Goal: Information Seeking & Learning: Check status

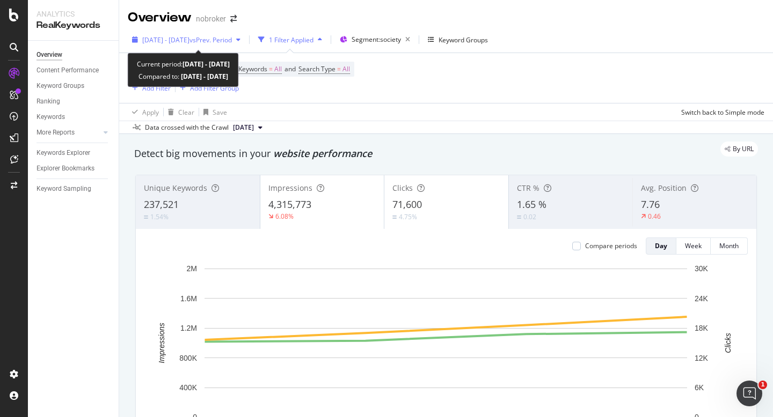
click at [218, 40] on span "vs Prev. Period" at bounding box center [210, 39] width 42 height 9
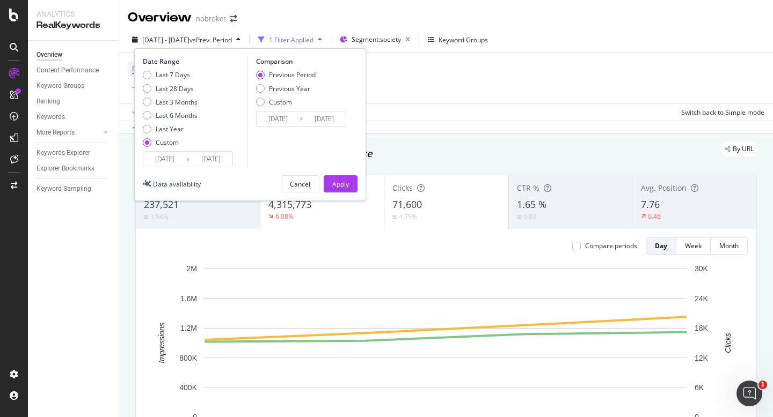
click at [158, 158] on input "2025/10/01" at bounding box center [164, 159] width 43 height 15
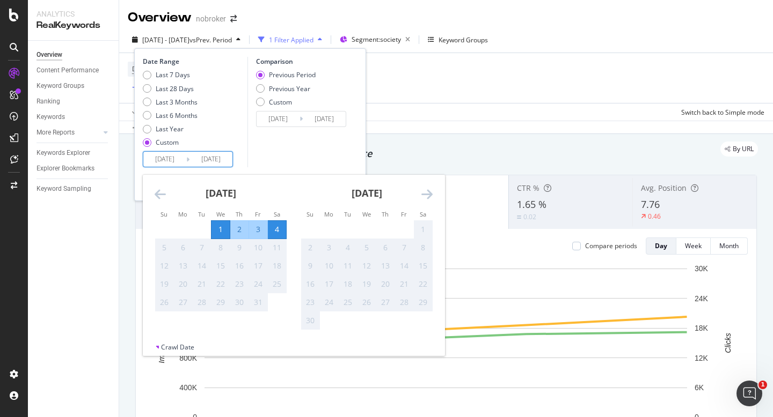
click at [316, 138] on div "Comparison Previous Period Previous Year Custom 2025/09/27 Navigate forward to …" at bounding box center [298, 112] width 102 height 111
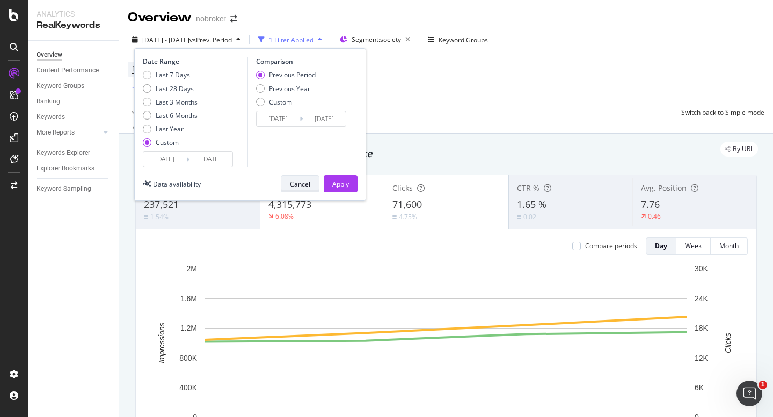
click at [306, 188] on div "Cancel" at bounding box center [300, 184] width 20 height 9
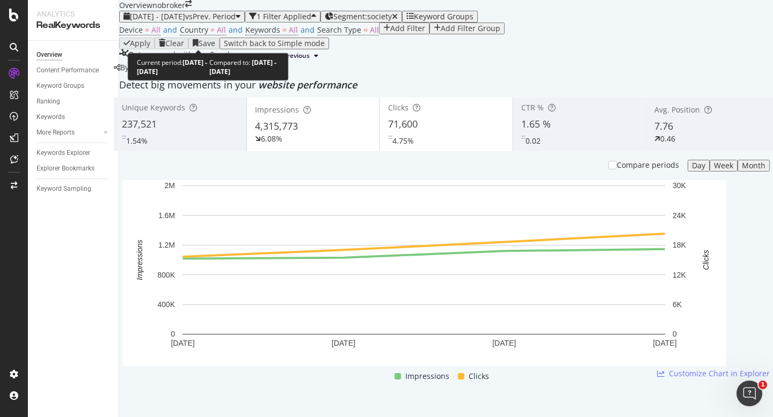
click at [180, 21] on span "[DATE] - [DATE]" at bounding box center [157, 16] width 55 height 10
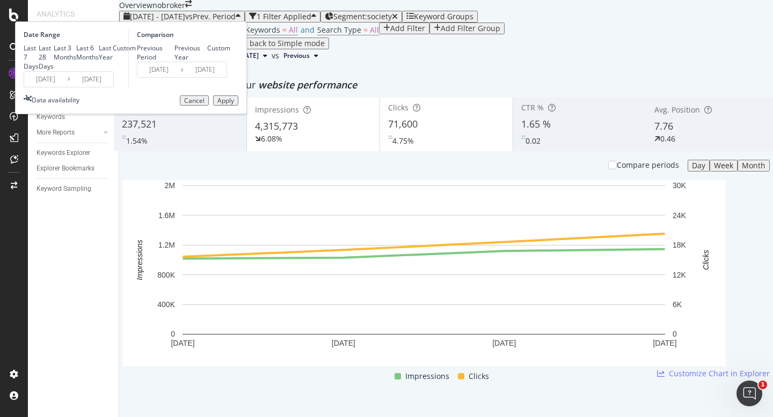
click at [67, 87] on input "2025/10/01" at bounding box center [45, 79] width 43 height 15
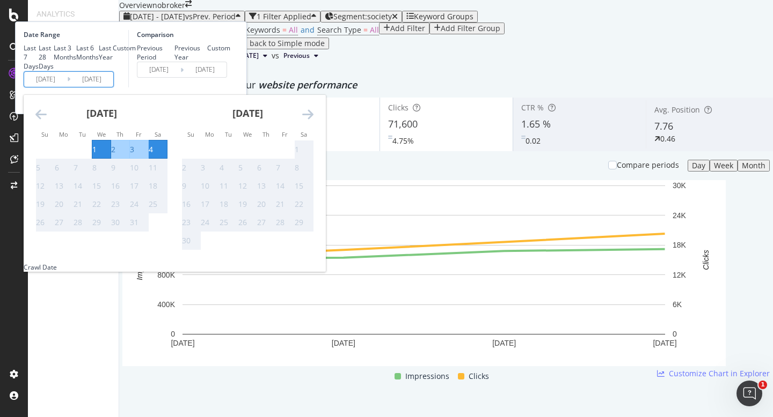
click at [230, 87] on div "Comparison Previous Period Previous Year Custom 2025/09/27 Navigate forward to …" at bounding box center [179, 58] width 102 height 57
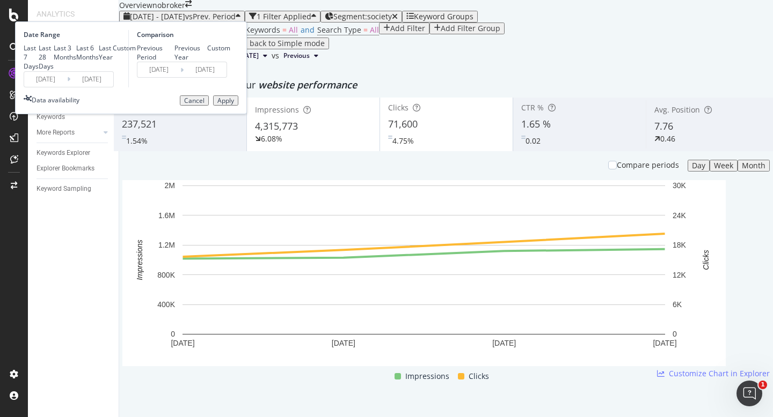
click at [209, 106] on button "Cancel" at bounding box center [194, 101] width 29 height 11
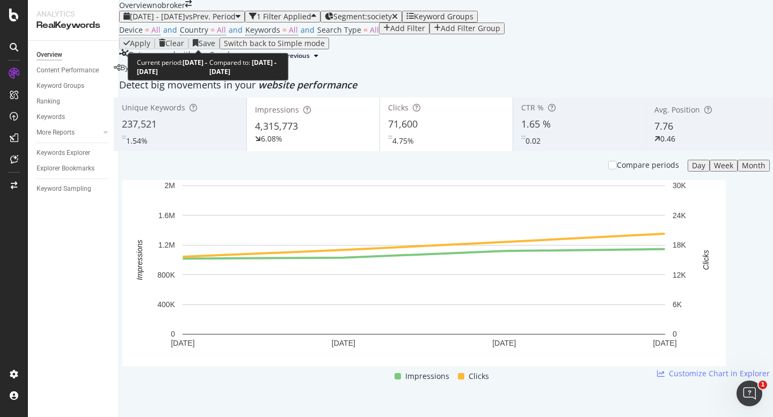
click at [185, 21] on span "[DATE] - [DATE]" at bounding box center [157, 16] width 55 height 10
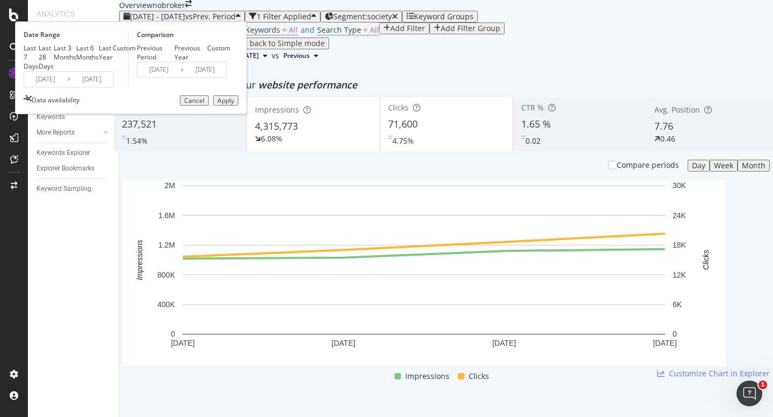
click at [67, 87] on input "2025/10/01" at bounding box center [45, 79] width 43 height 15
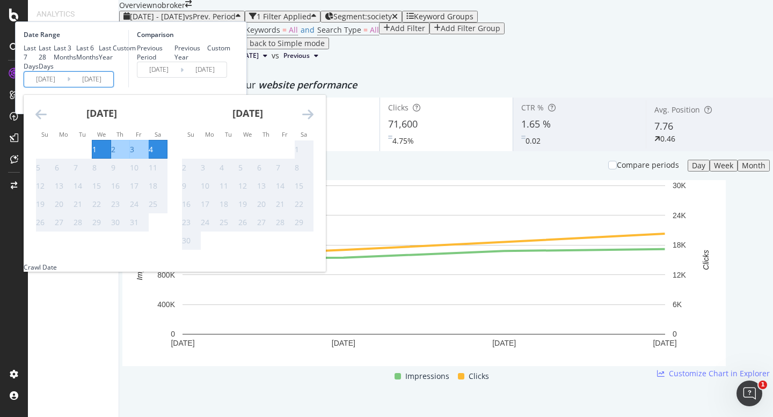
click at [230, 87] on div "Comparison Previous Period Previous Year Custom 2025/09/27 Navigate forward to …" at bounding box center [179, 58] width 102 height 57
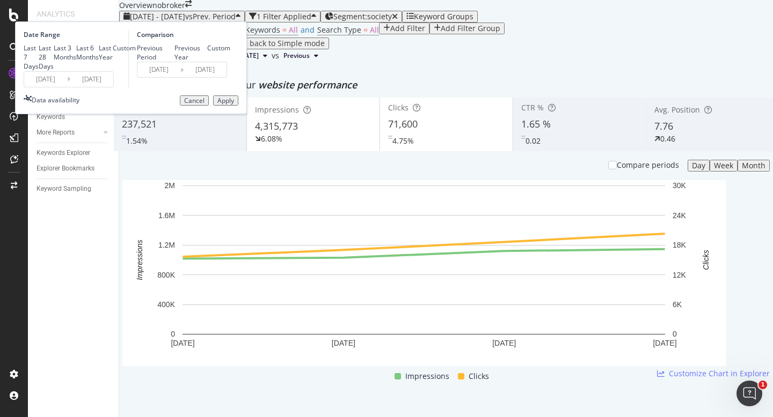
click at [204, 105] on div "Cancel" at bounding box center [194, 101] width 20 height 8
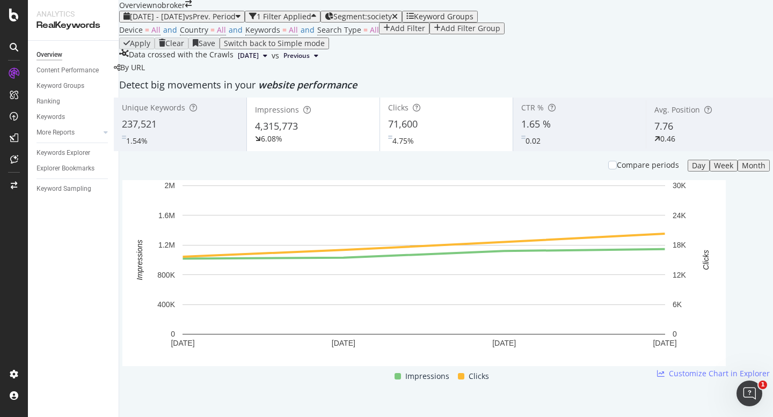
click at [194, 31] on div "2025 Oct. 1st - Oct. 4th vs Prev. Period 1 Filter Applied Segment: society Keyw…" at bounding box center [446, 37] width 654 height 52
click at [185, 21] on span "[DATE] - [DATE]" at bounding box center [157, 16] width 55 height 10
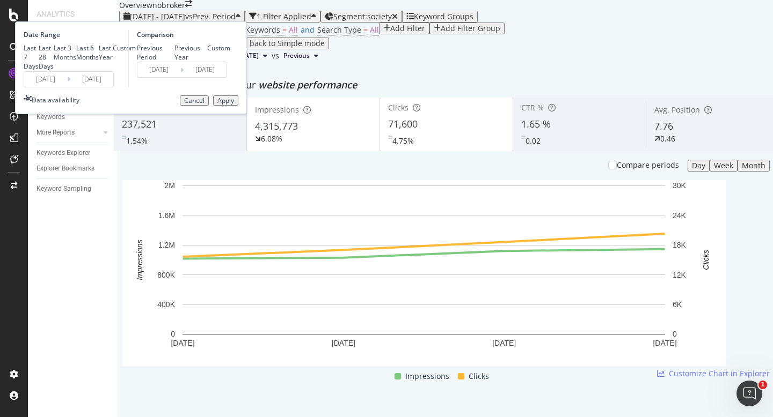
click at [67, 87] on input "2025/10/01" at bounding box center [45, 79] width 43 height 15
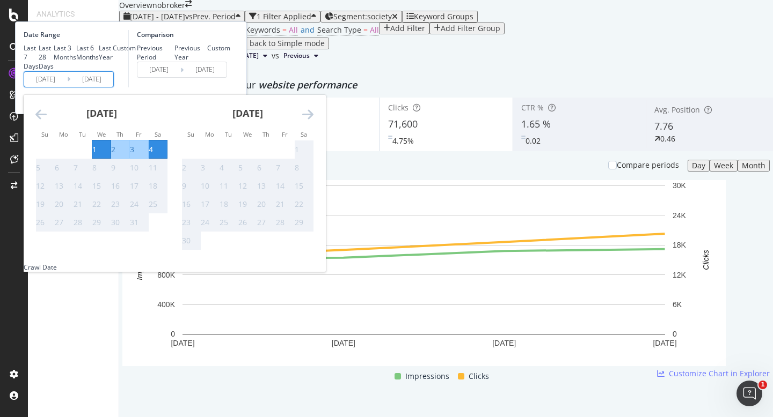
click at [230, 87] on div "Comparison Previous Period Previous Year Custom 2025/09/27 Navigate forward to …" at bounding box center [179, 58] width 102 height 57
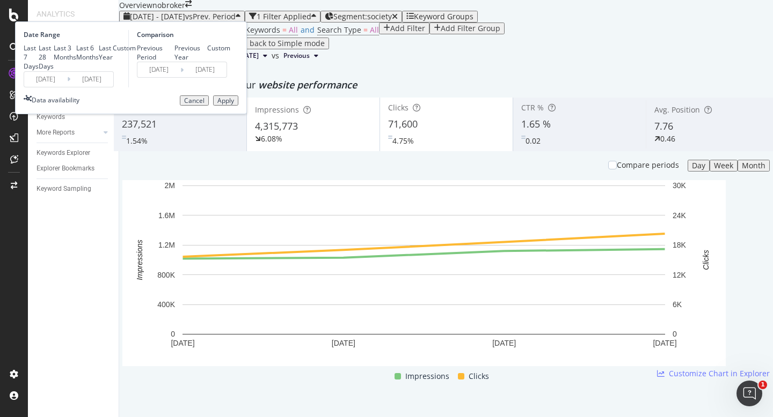
click at [204, 105] on div "Cancel" at bounding box center [194, 101] width 20 height 8
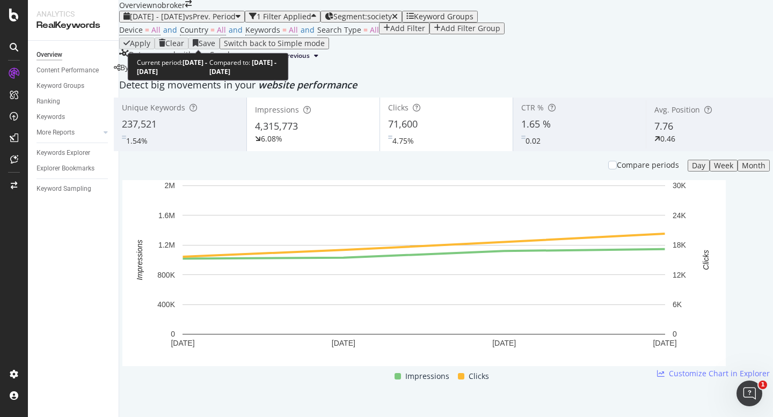
click at [177, 21] on span "[DATE] - [DATE]" at bounding box center [157, 16] width 55 height 10
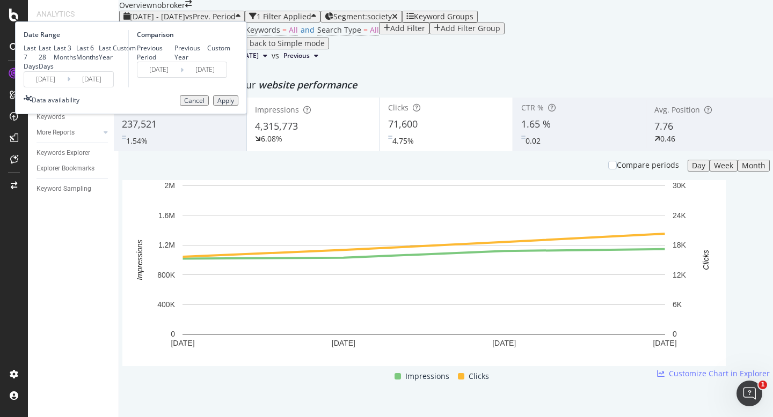
click at [67, 87] on input "2025/10/01" at bounding box center [45, 79] width 43 height 15
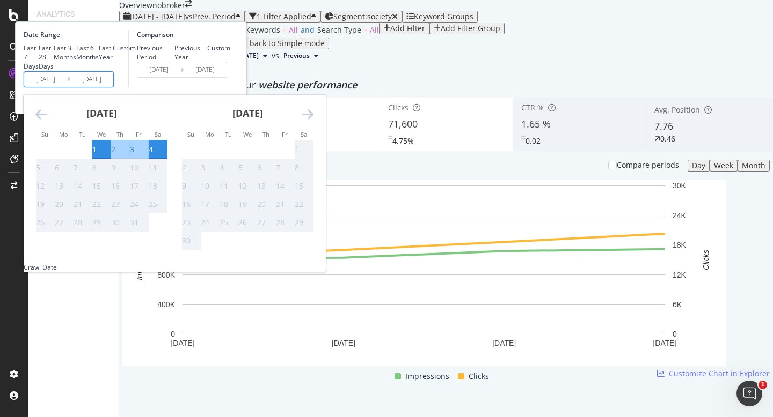
click at [230, 87] on div "Comparison Previous Period Previous Year Custom 2025/09/27 Navigate forward to …" at bounding box center [179, 58] width 102 height 57
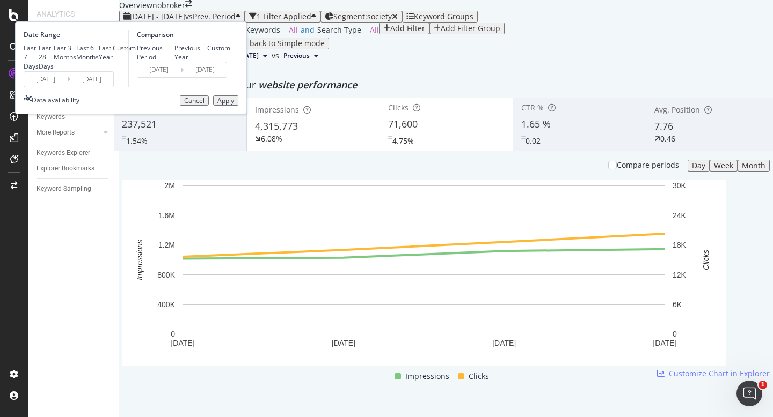
click at [209, 106] on button "Cancel" at bounding box center [194, 101] width 29 height 11
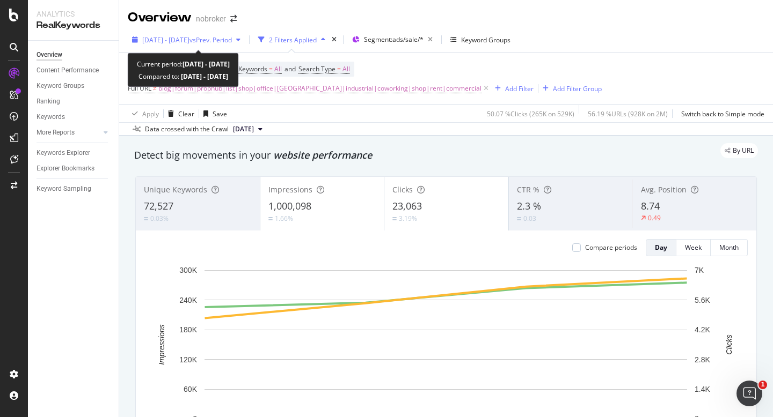
click at [185, 40] on span "[DATE] - [DATE]" at bounding box center [165, 39] width 47 height 9
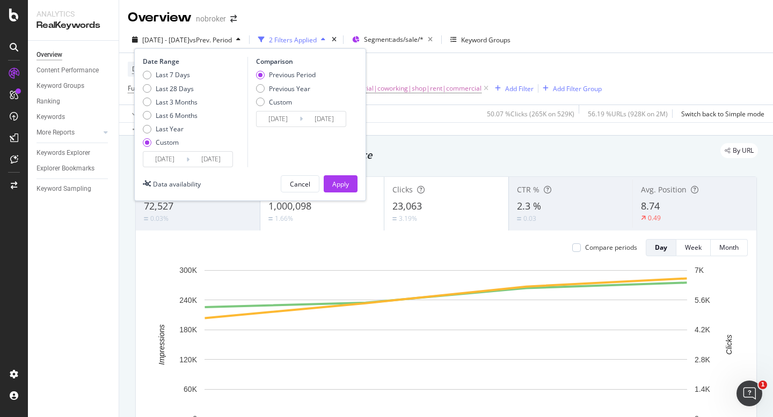
click at [155, 152] on input "[DATE]" at bounding box center [164, 159] width 43 height 15
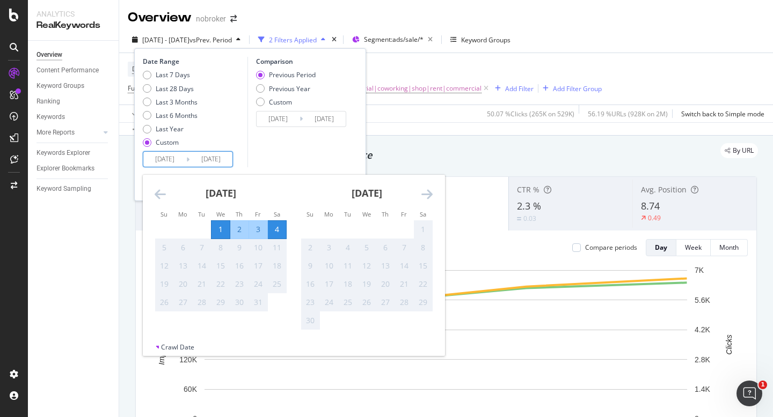
click at [277, 143] on div "Comparison Previous Period Previous Year Custom [DATE] Navigate forward to inte…" at bounding box center [298, 112] width 102 height 111
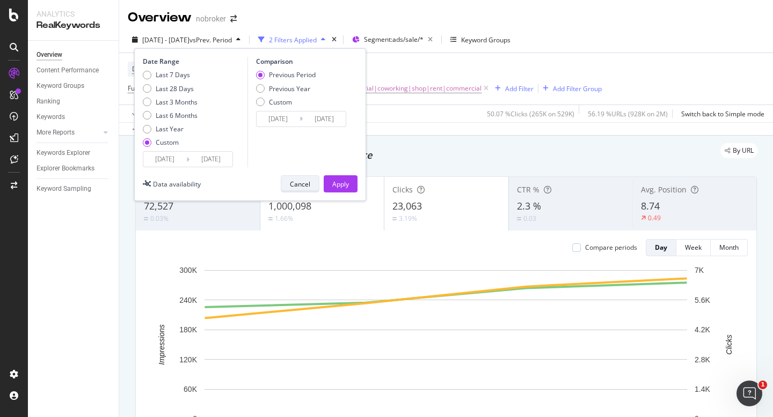
click at [289, 184] on button "Cancel" at bounding box center [300, 183] width 39 height 17
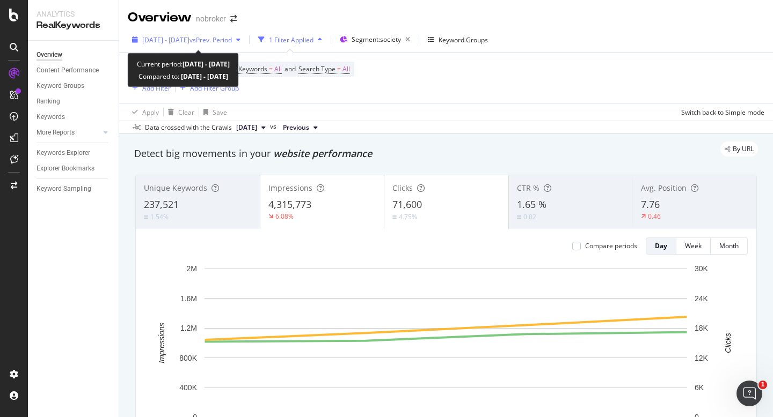
click at [185, 44] on span "[DATE] - [DATE]" at bounding box center [165, 39] width 47 height 9
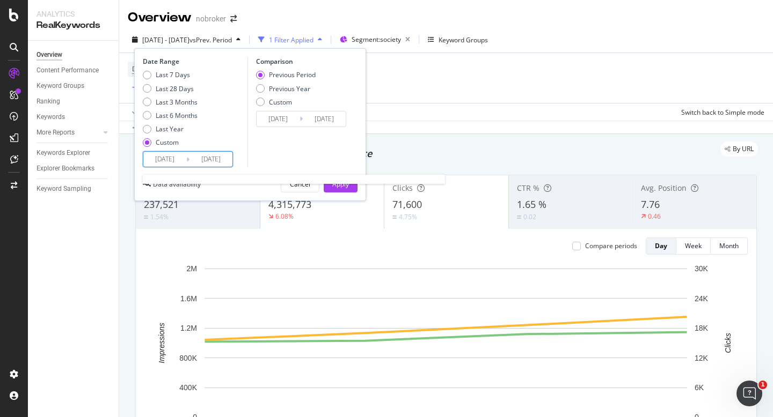
click at [156, 156] on input "2025/10/01" at bounding box center [164, 159] width 43 height 15
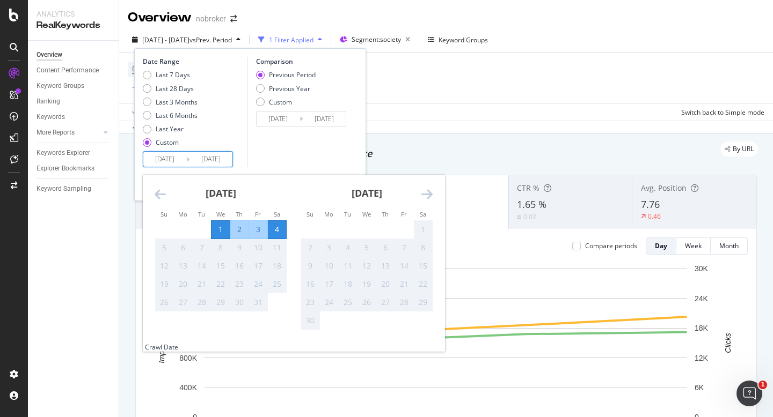
click at [316, 144] on div "Comparison Previous Period Previous Year Custom 2025/09/27 Navigate forward to …" at bounding box center [298, 112] width 102 height 111
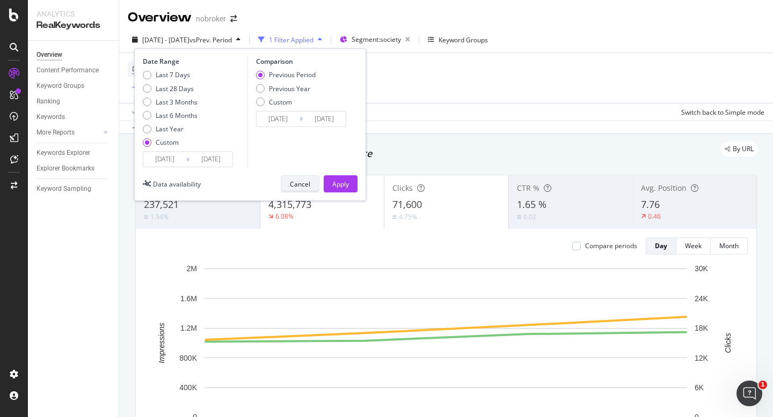
click at [295, 180] on div "Cancel" at bounding box center [300, 184] width 20 height 9
